Goal: Task Accomplishment & Management: Manage account settings

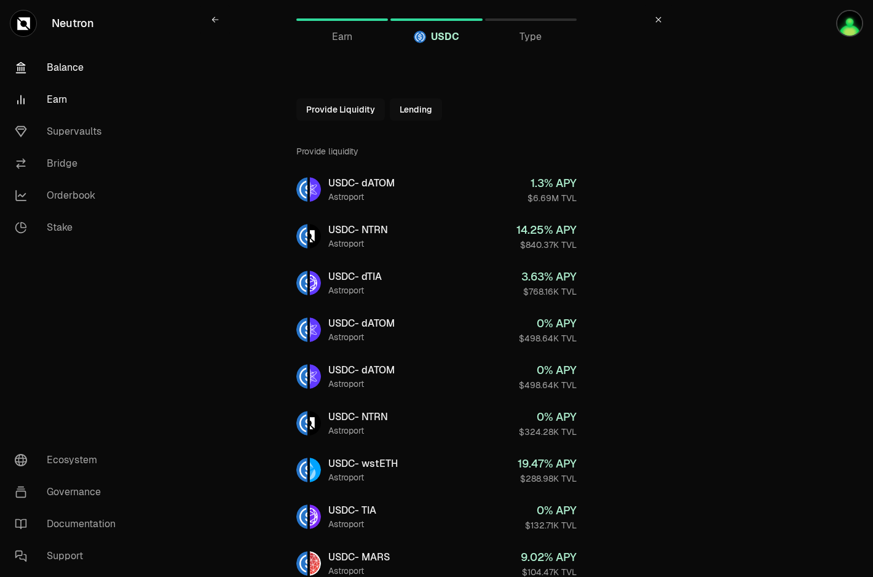
click at [68, 76] on link "Balance" at bounding box center [69, 68] width 128 height 32
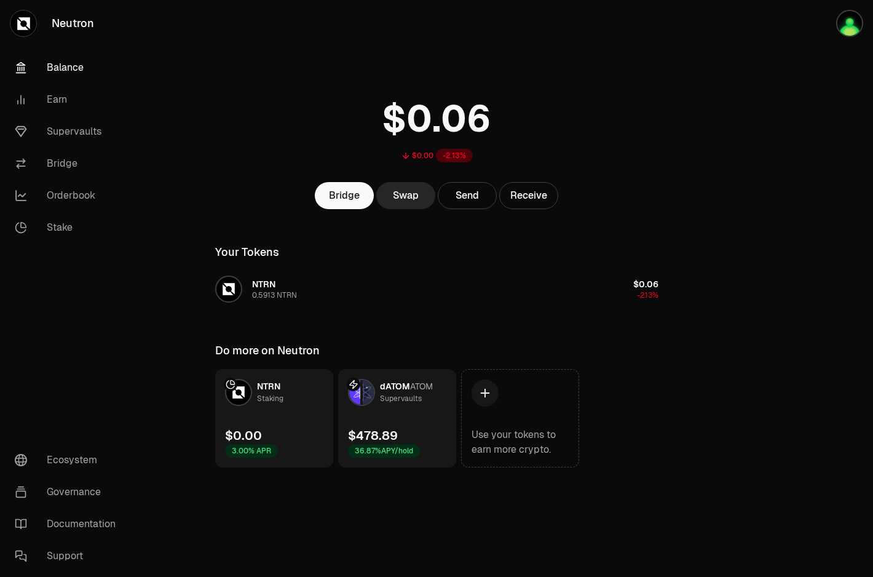
click at [412, 405] on div "dATOM ATOM Supervaults" at bounding box center [390, 392] width 85 height 27
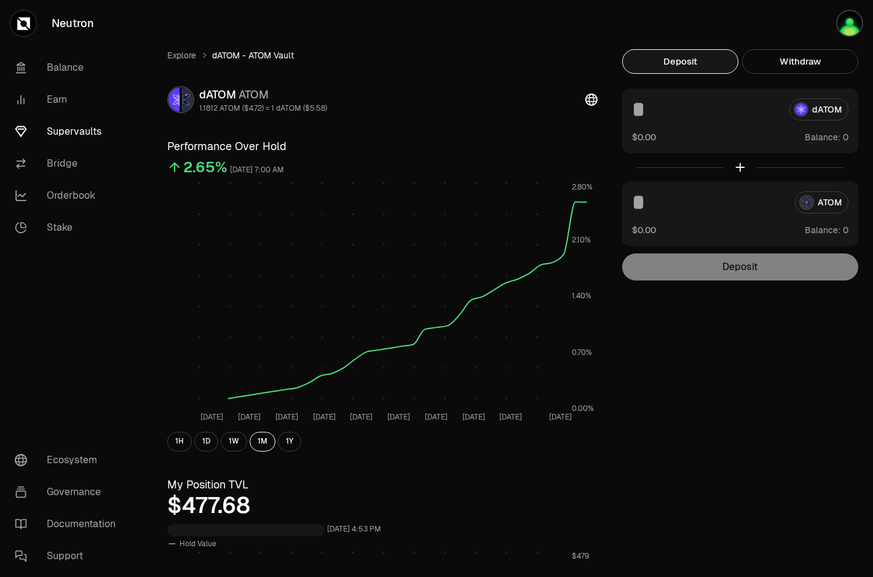
click at [797, 74] on div "Deposit Withdraw dATOM $0.00 Balance: ATOM $0.00 Balance: Deposit Balance: $477…" at bounding box center [740, 164] width 236 height 231
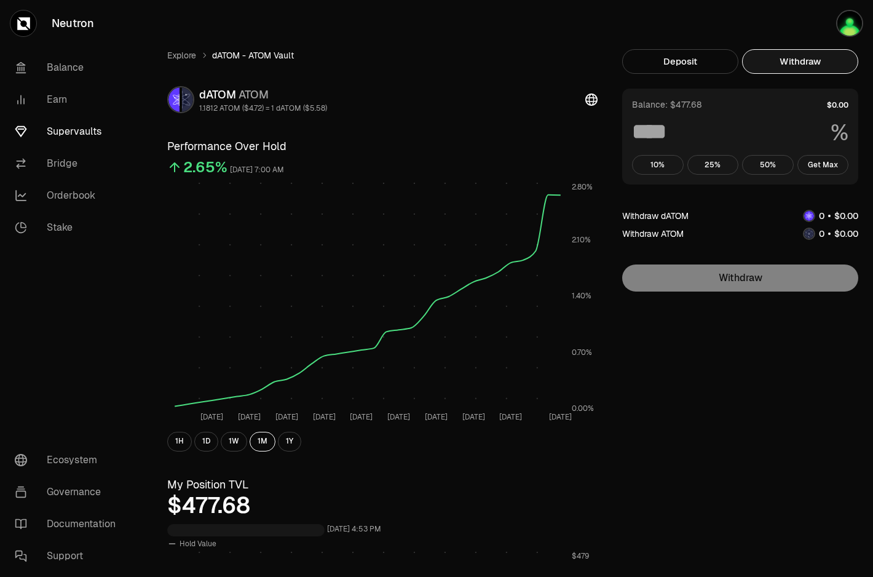
click at [806, 62] on button "Withdraw" at bounding box center [800, 61] width 116 height 25
click at [821, 161] on button "Get Max" at bounding box center [824, 165] width 52 height 20
type input "***"
